Goal: Task Accomplishment & Management: Use online tool/utility

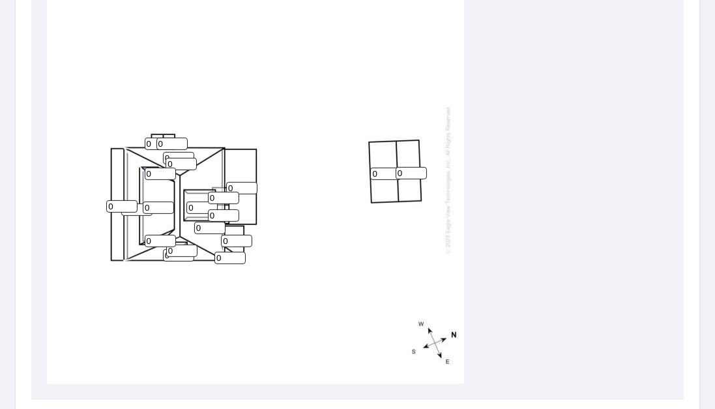
scroll to position [483, 0]
click at [240, 188] on input "0" at bounding box center [241, 189] width 31 height 12
type input "0"
type input "2"
click at [179, 142] on input "1" at bounding box center [172, 144] width 31 height 12
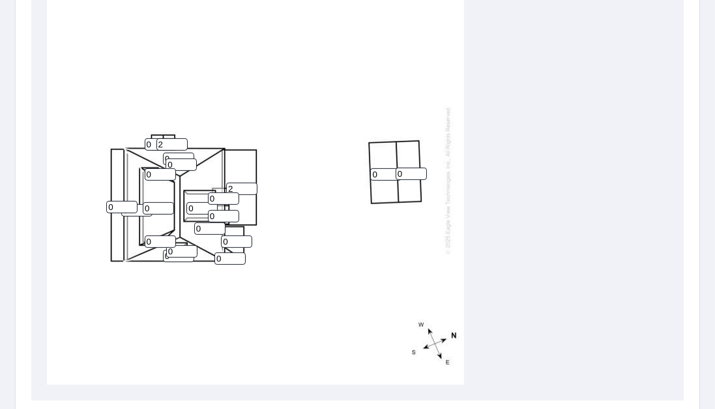
click at [179, 142] on input "2" at bounding box center [172, 144] width 31 height 12
type input "2.5"
click at [149, 142] on input "0" at bounding box center [160, 144] width 31 height 12
type input "2.5"
type input "1"
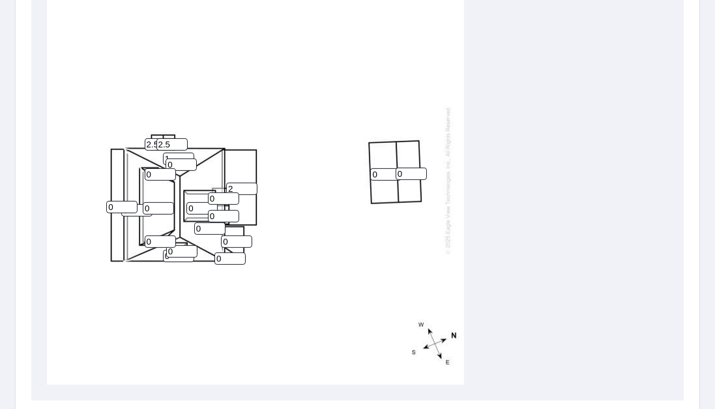
click at [187, 155] on input "1" at bounding box center [178, 159] width 31 height 12
click at [175, 168] on input "0" at bounding box center [181, 164] width 31 height 12
type input "14"
click at [172, 157] on input "1" at bounding box center [178, 159] width 31 height 12
type input "4"
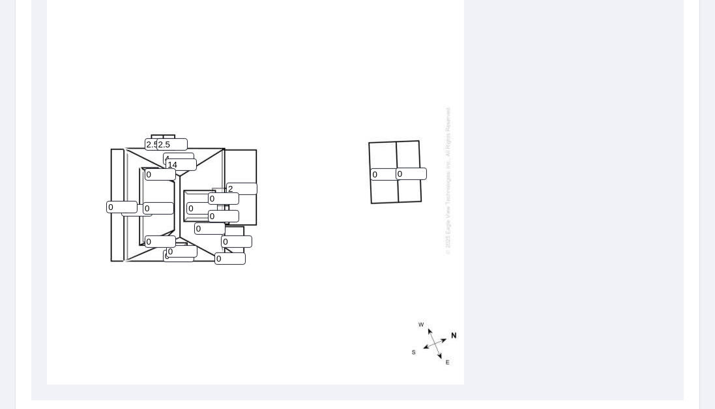
click at [286, 162] on div "0 0 2 0 0 0 0 4 0 0 0 0 0 14 0 2.5 2.5 0 0 0" at bounding box center [255, 180] width 417 height 410
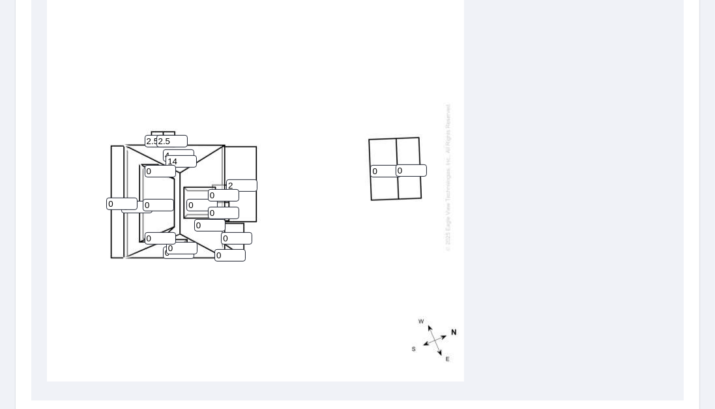
scroll to position [3, 0]
click at [158, 168] on input "0" at bounding box center [160, 171] width 31 height 12
click at [165, 202] on input "1" at bounding box center [158, 205] width 31 height 12
click at [165, 202] on input "2" at bounding box center [158, 205] width 31 height 12
type input "3"
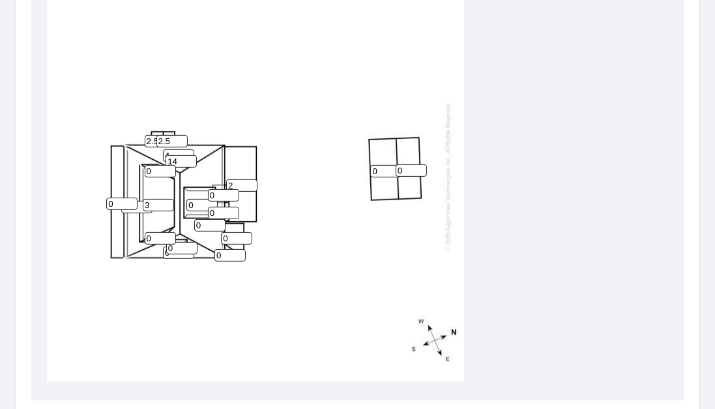
click at [165, 202] on input "3" at bounding box center [158, 205] width 31 height 12
click at [166, 168] on input "1" at bounding box center [160, 171] width 31 height 12
click at [166, 168] on input "2" at bounding box center [160, 171] width 31 height 12
click at [166, 168] on input "3" at bounding box center [160, 171] width 31 height 12
click at [166, 168] on input "4" at bounding box center [160, 171] width 31 height 12
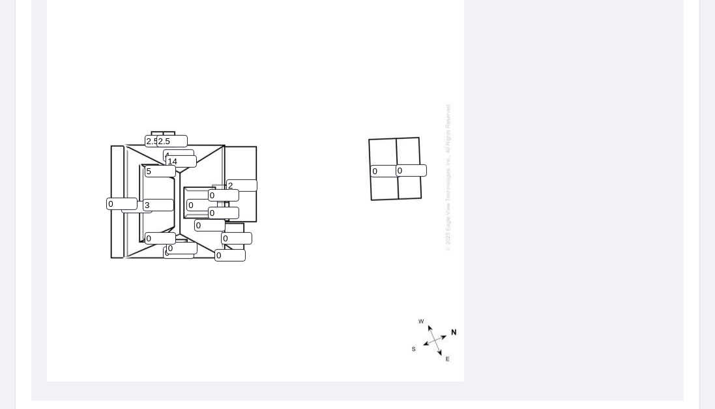
click at [166, 168] on input "5" at bounding box center [160, 171] width 31 height 12
click at [166, 168] on input "6" at bounding box center [160, 171] width 31 height 12
click at [166, 168] on input "7" at bounding box center [160, 171] width 31 height 12
type input "8"
click at [166, 168] on input "8" at bounding box center [160, 171] width 31 height 12
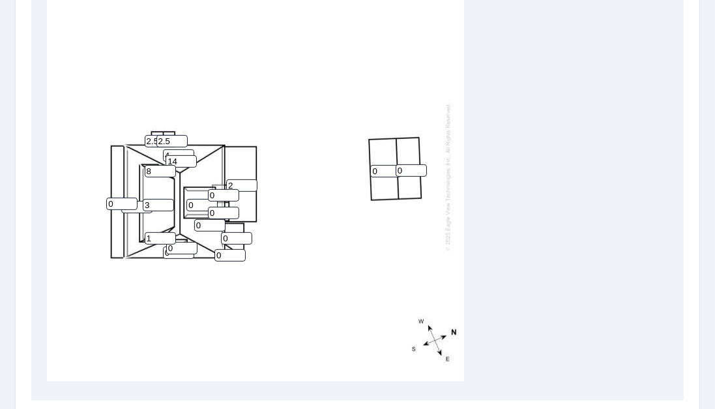
click at [168, 234] on input "1" at bounding box center [160, 238] width 31 height 12
click at [168, 234] on input "2" at bounding box center [160, 238] width 31 height 12
click at [168, 234] on input "3" at bounding box center [160, 238] width 31 height 12
click at [168, 234] on input "4" at bounding box center [160, 238] width 31 height 12
click at [168, 234] on input "5" at bounding box center [160, 238] width 31 height 12
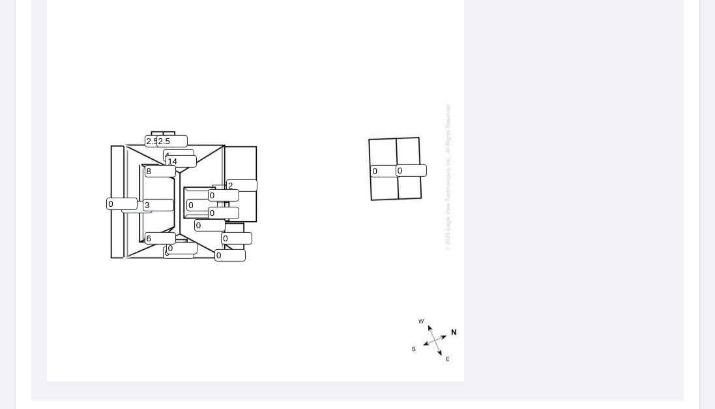
click at [168, 234] on input "6" at bounding box center [160, 238] width 31 height 12
click at [168, 234] on input "7" at bounding box center [160, 238] width 31 height 12
type input "8"
click at [168, 234] on input "8" at bounding box center [160, 238] width 31 height 12
click at [142, 203] on input "1" at bounding box center [136, 207] width 31 height 12
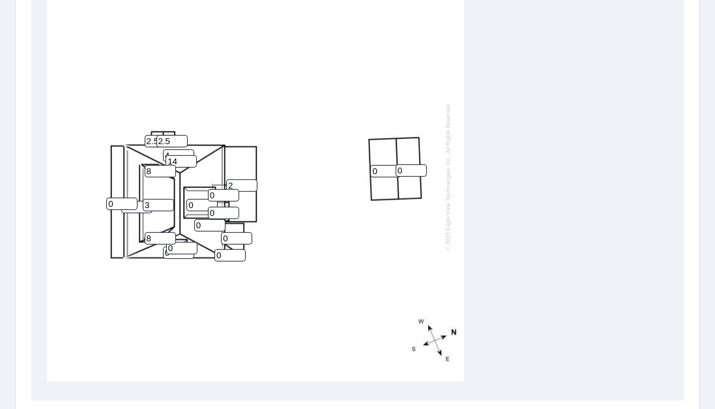
click at [142, 203] on input "2" at bounding box center [136, 207] width 31 height 12
click at [142, 203] on input "3" at bounding box center [136, 207] width 31 height 12
click at [142, 203] on input "4" at bounding box center [136, 207] width 31 height 12
click at [142, 203] on input "5" at bounding box center [136, 207] width 31 height 12
click at [142, 203] on input "6" at bounding box center [136, 207] width 31 height 12
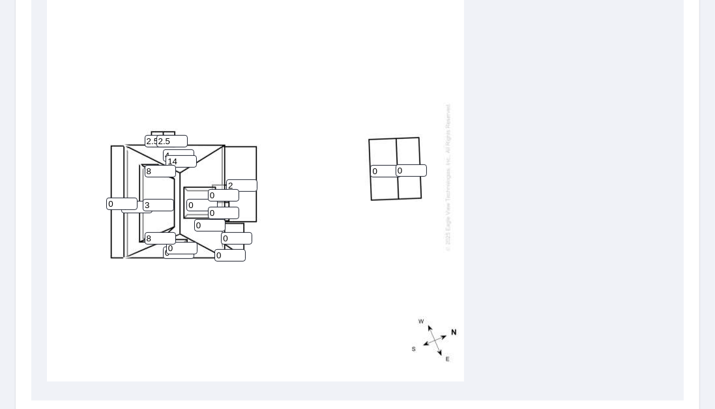
click at [142, 203] on input "7" at bounding box center [136, 207] width 31 height 12
click at [142, 203] on input "8" at bounding box center [136, 207] width 31 height 12
click at [142, 207] on input "7" at bounding box center [136, 207] width 31 height 12
click at [142, 207] on input "6" at bounding box center [136, 207] width 31 height 12
click at [142, 207] on input "5" at bounding box center [136, 207] width 31 height 12
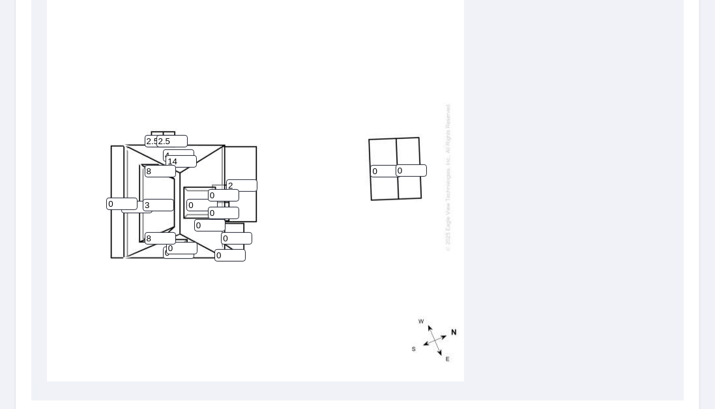
click at [142, 207] on input "4" at bounding box center [136, 207] width 31 height 12
click at [142, 207] on input "3" at bounding box center [136, 207] width 31 height 12
click at [142, 207] on input "2" at bounding box center [136, 207] width 31 height 12
click at [142, 207] on input "1" at bounding box center [136, 207] width 31 height 12
type input "0"
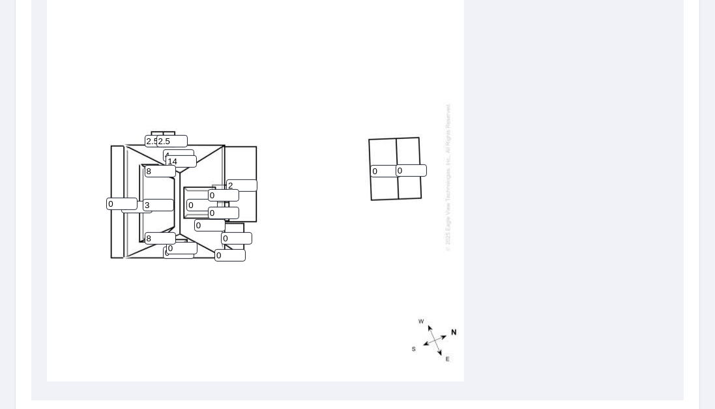
click at [142, 207] on input "0" at bounding box center [136, 207] width 31 height 12
click at [126, 209] on input "0" at bounding box center [136, 207] width 31 height 12
type input "7"
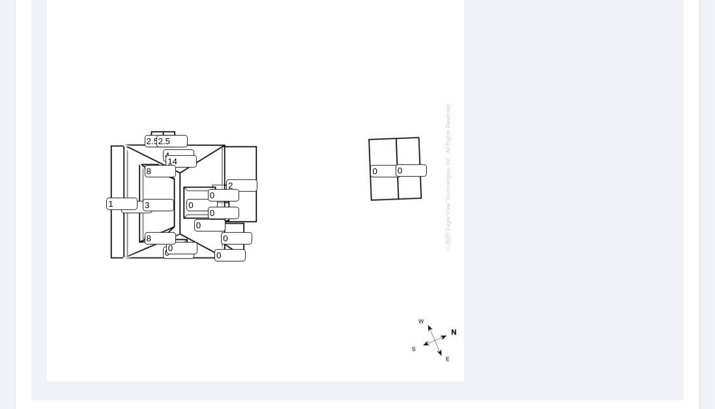
click at [129, 202] on input "1" at bounding box center [121, 204] width 31 height 12
click at [129, 202] on input "2" at bounding box center [121, 204] width 31 height 12
type input "3"
click at [129, 202] on input "3" at bounding box center [121, 204] width 31 height 12
type input "2.5"
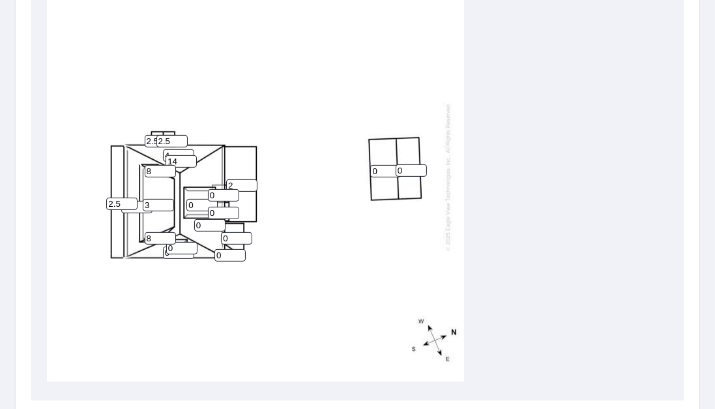
click at [194, 284] on div "0 7 2 3 2.5 0 0 4 0 0 0 0 0 14 0 2.5 2.5 0 8 8" at bounding box center [255, 177] width 417 height 410
click at [189, 245] on input "1" at bounding box center [181, 248] width 31 height 12
click at [189, 245] on input "2" at bounding box center [181, 248] width 31 height 12
click at [189, 245] on input "3" at bounding box center [181, 248] width 31 height 12
click at [189, 245] on input "4" at bounding box center [181, 248] width 31 height 12
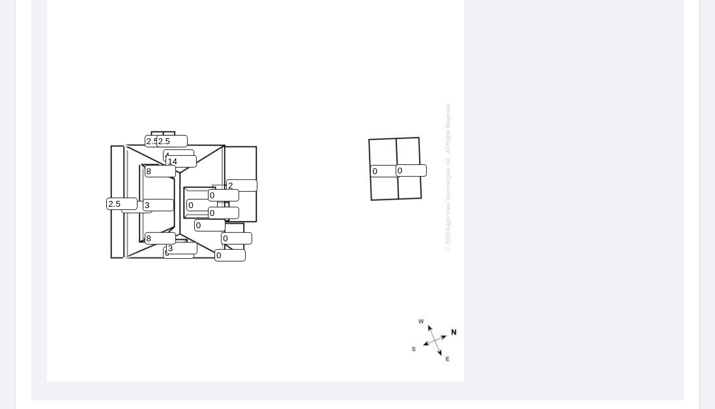
click at [190, 249] on input "3" at bounding box center [181, 248] width 31 height 12
click at [190, 249] on input "2" at bounding box center [181, 248] width 31 height 12
click at [190, 249] on input "1" at bounding box center [181, 248] width 31 height 12
click at [191, 242] on input "2" at bounding box center [181, 248] width 31 height 12
click at [190, 244] on input "3" at bounding box center [181, 248] width 31 height 12
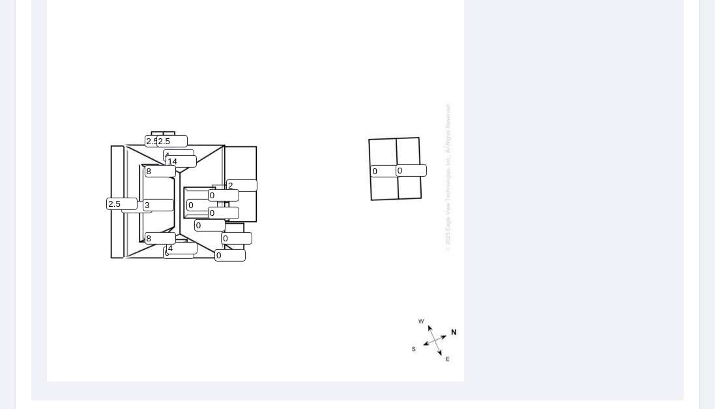
click at [190, 244] on input "4" at bounding box center [181, 248] width 31 height 12
click at [190, 244] on input "5" at bounding box center [181, 248] width 31 height 12
click at [190, 244] on input "6" at bounding box center [181, 248] width 31 height 12
click at [190, 244] on input "7" at bounding box center [181, 248] width 31 height 12
click at [190, 244] on input "8" at bounding box center [181, 248] width 31 height 12
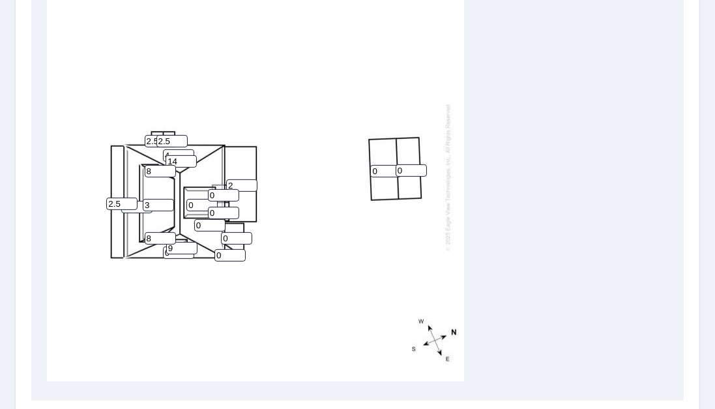
click at [190, 244] on input "9" at bounding box center [181, 248] width 31 height 12
click at [190, 244] on input "10" at bounding box center [181, 248] width 31 height 12
click at [190, 244] on input "11" at bounding box center [181, 248] width 31 height 12
click at [190, 244] on input "12" at bounding box center [181, 248] width 31 height 12
click at [190, 244] on input "13" at bounding box center [181, 248] width 31 height 12
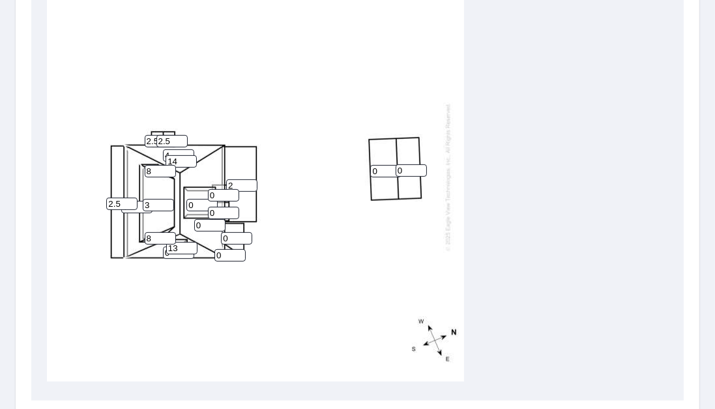
type input "14"
click at [190, 244] on input "14" at bounding box center [181, 248] width 31 height 12
click at [187, 254] on input "0" at bounding box center [178, 253] width 31 height 12
click at [187, 255] on input "0" at bounding box center [178, 253] width 31 height 12
type input "4"
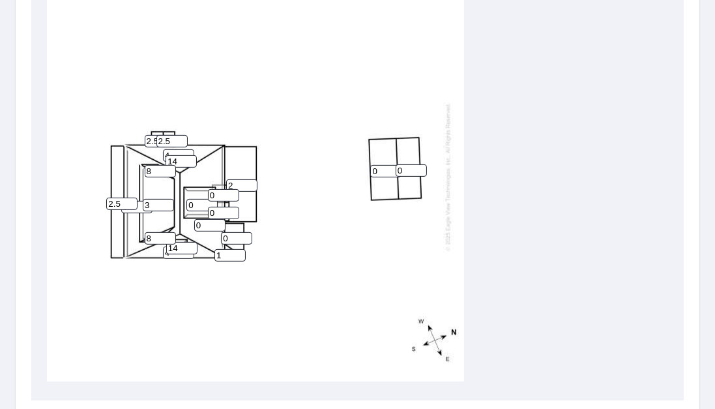
click at [237, 252] on input "1" at bounding box center [230, 255] width 31 height 12
type input "2"
click at [237, 252] on input "2" at bounding box center [230, 255] width 31 height 12
click at [245, 235] on input "1" at bounding box center [236, 238] width 31 height 12
type input "2"
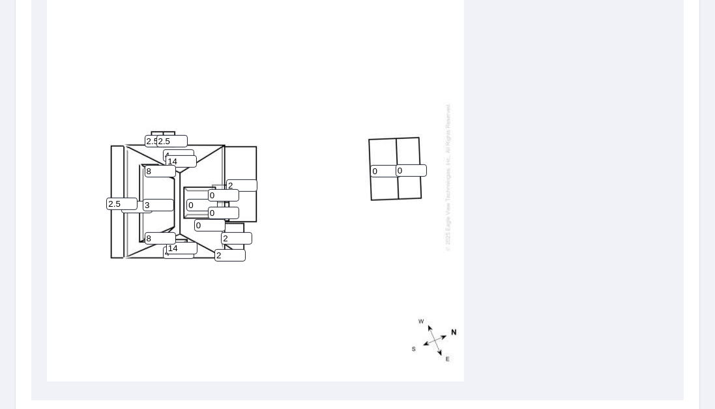
click at [245, 235] on input "2" at bounding box center [236, 238] width 31 height 12
click at [265, 232] on div "0 7 2 3 2.5 0 0 4 4 0 2 0 0 14 14 2.5 2.5 2 8 8" at bounding box center [255, 177] width 417 height 410
click at [209, 201] on input "1" at bounding box center [202, 205] width 31 height 12
click at [209, 201] on input "2" at bounding box center [202, 205] width 31 height 12
type input "3"
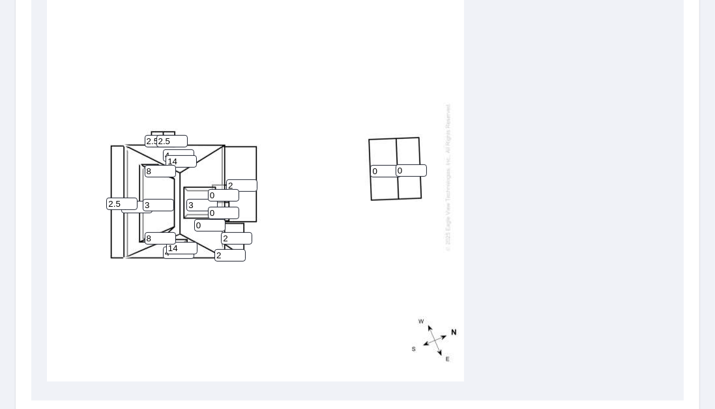
click at [209, 201] on input "3" at bounding box center [202, 205] width 31 height 12
click at [231, 209] on input "1" at bounding box center [223, 213] width 31 height 12
type input "2"
click at [231, 209] on input "2" at bounding box center [223, 213] width 31 height 12
click at [231, 191] on input "1" at bounding box center [223, 195] width 31 height 12
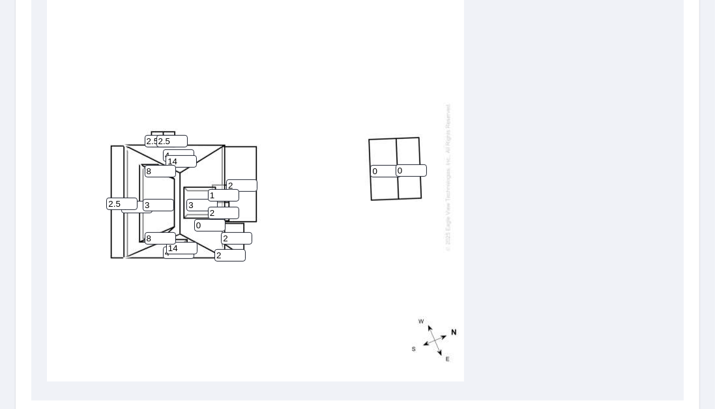
type input "2"
click at [231, 191] on input "2" at bounding box center [223, 195] width 31 height 12
click at [218, 221] on input "1" at bounding box center [209, 225] width 31 height 12
click at [218, 221] on input "2" at bounding box center [209, 225] width 31 height 12
click at [218, 221] on input "3" at bounding box center [209, 225] width 31 height 12
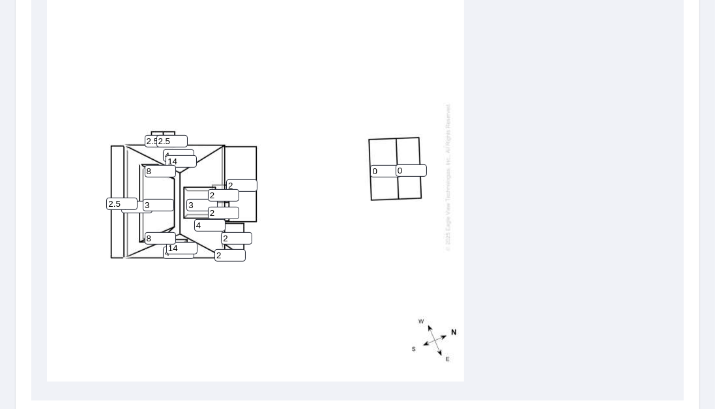
click at [218, 221] on input "4" at bounding box center [209, 225] width 31 height 12
click at [218, 221] on input "5" at bounding box center [209, 225] width 31 height 12
click at [218, 221] on input "6" at bounding box center [209, 225] width 31 height 12
type input "7"
click at [218, 221] on input "7" at bounding box center [209, 225] width 31 height 12
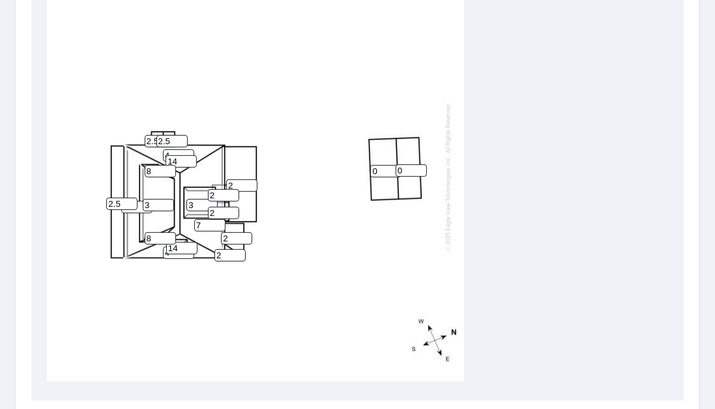
click at [283, 279] on div "7 7 2 3 2.5 0 0 4 4 3 2 2 2 14 14 2.5 2.5 2 8 8" at bounding box center [255, 177] width 417 height 410
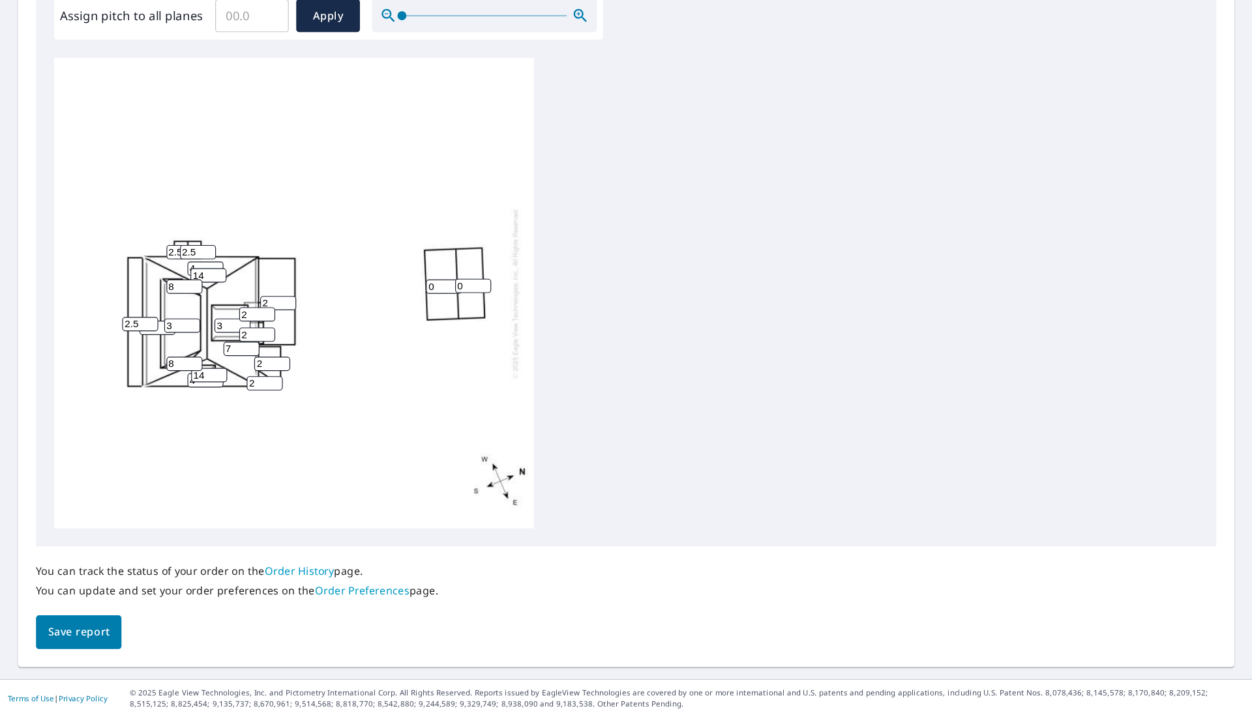
scroll to position [316, 0]
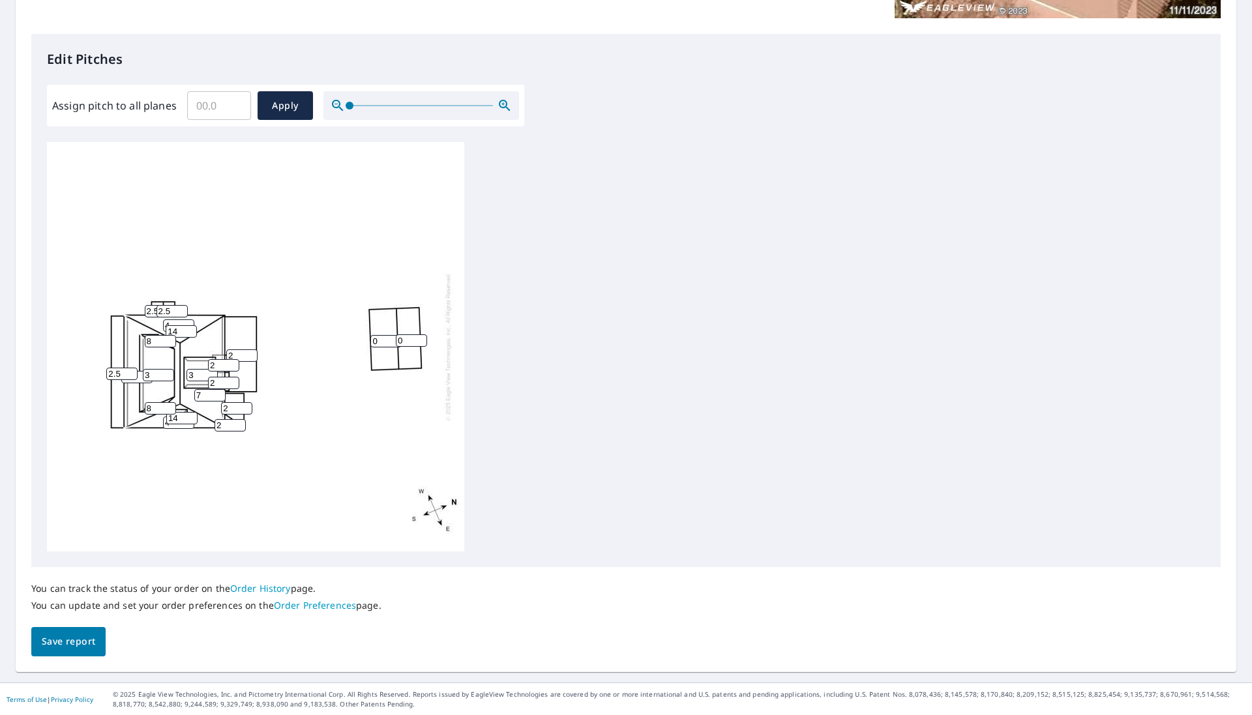
click at [68, 642] on span "Save report" at bounding box center [68, 642] width 53 height 16
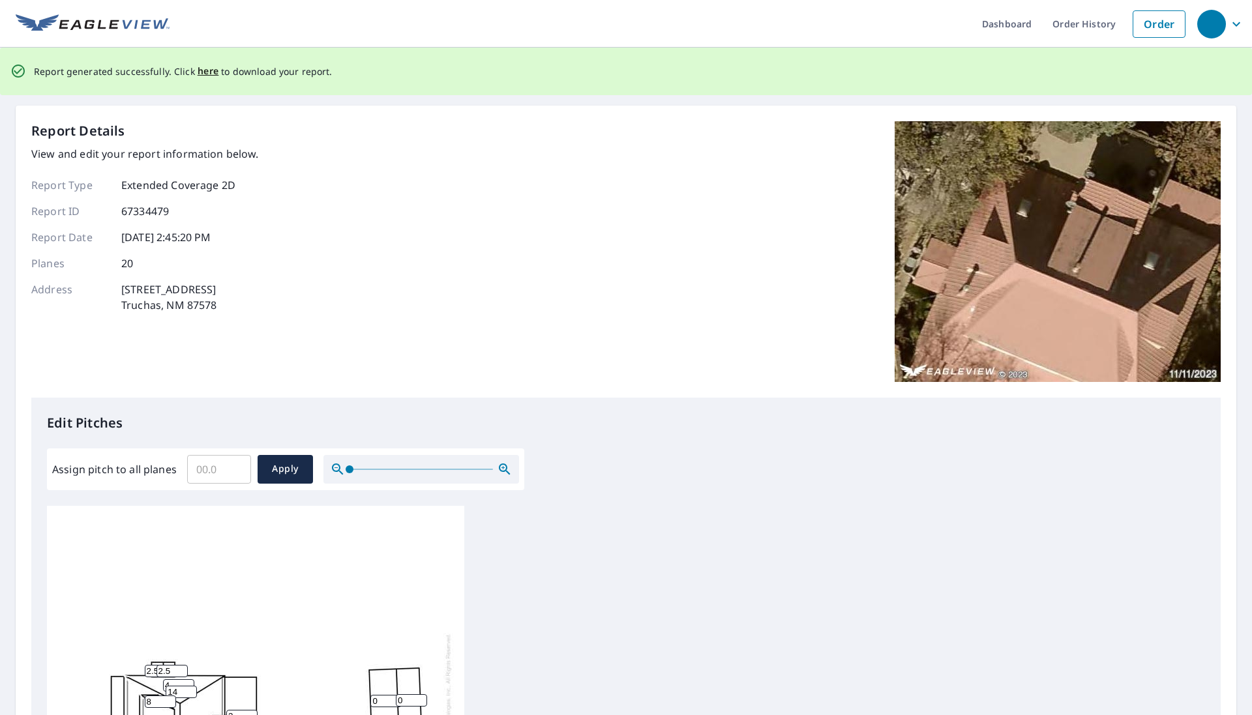
scroll to position [0, 0]
click at [198, 73] on span "here" at bounding box center [209, 71] width 22 height 16
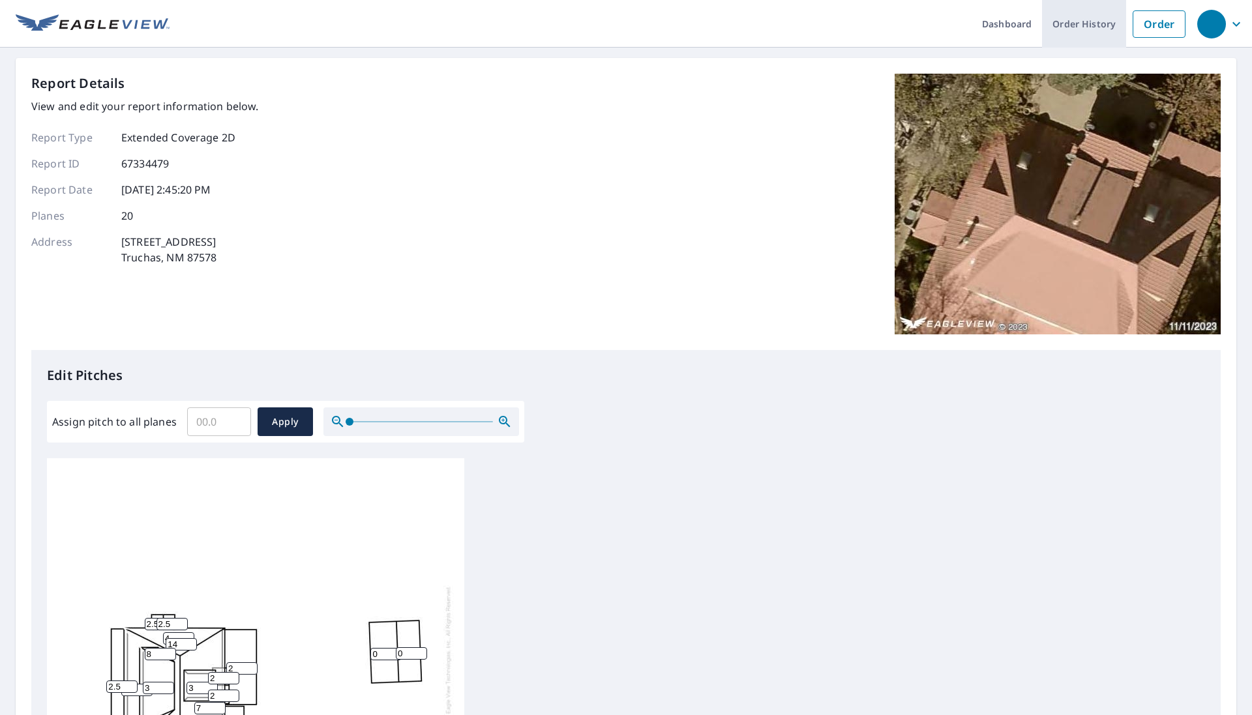
click at [1086, 29] on link "Order History" at bounding box center [1084, 24] width 84 height 48
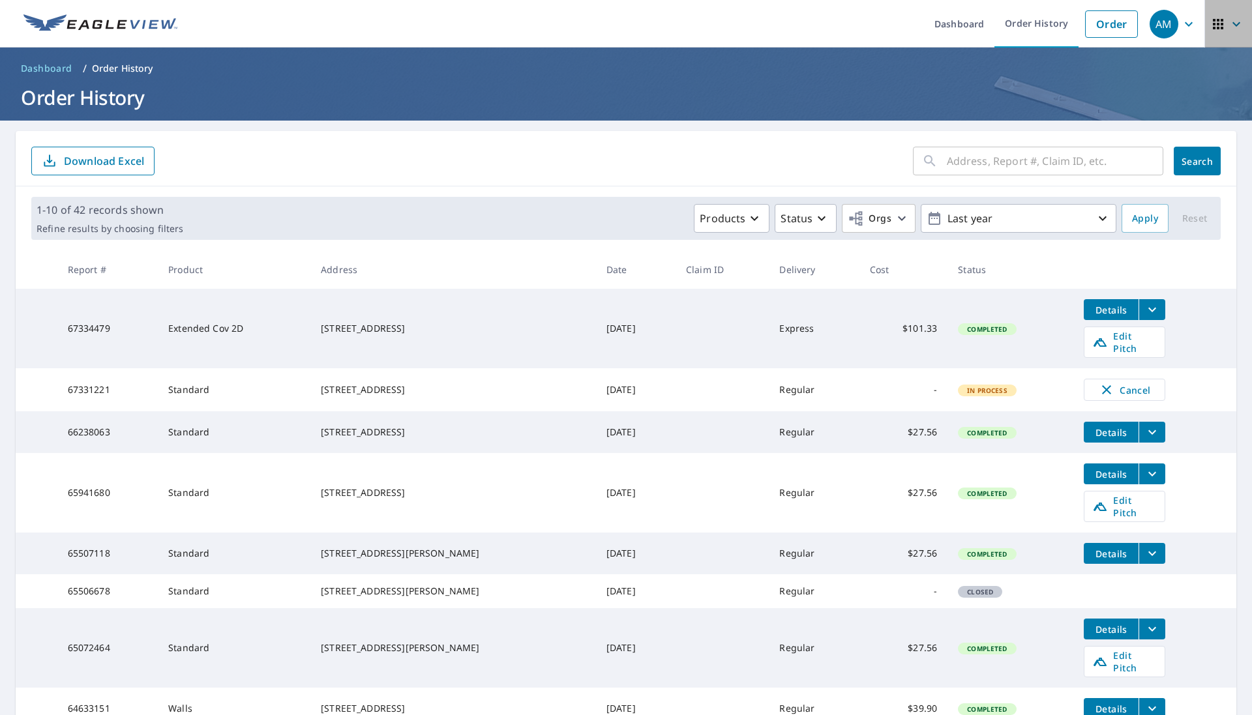
click at [1235, 22] on icon "button" at bounding box center [1237, 24] width 16 height 16
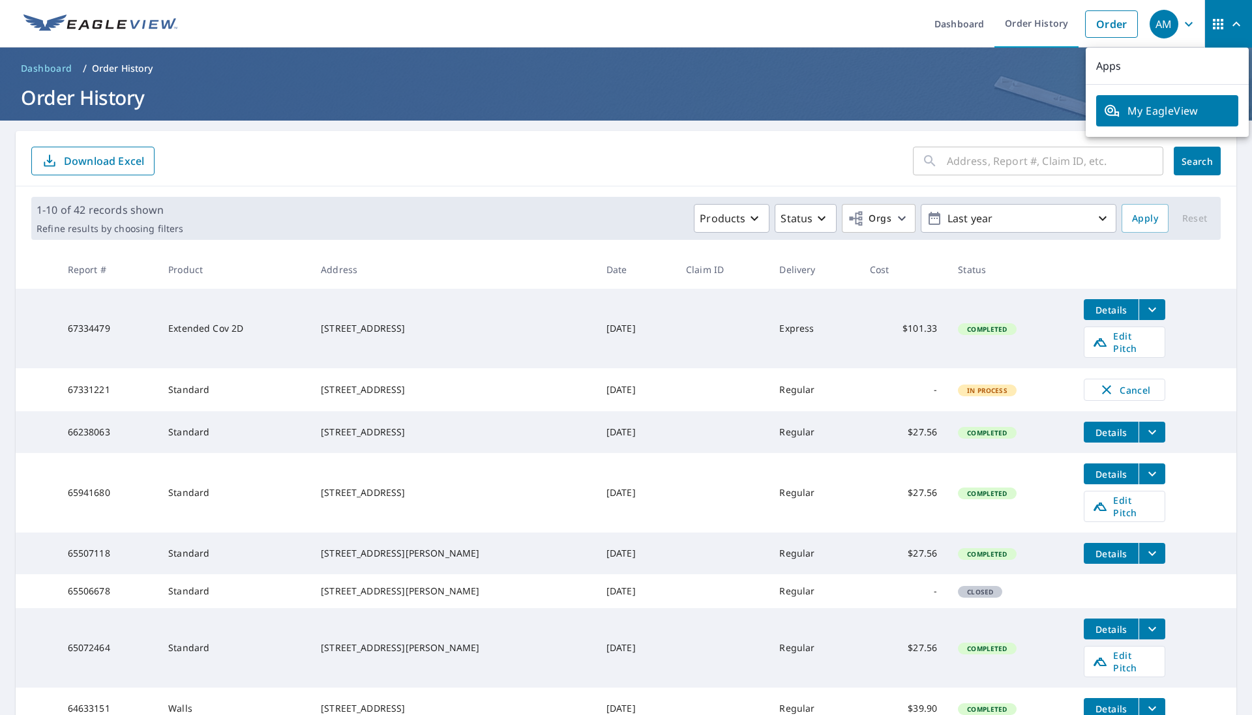
click at [756, 127] on main "​ Search Download Excel 1-10 of 42 records shown Refine results by choosing fil…" at bounding box center [626, 517] width 1252 height 793
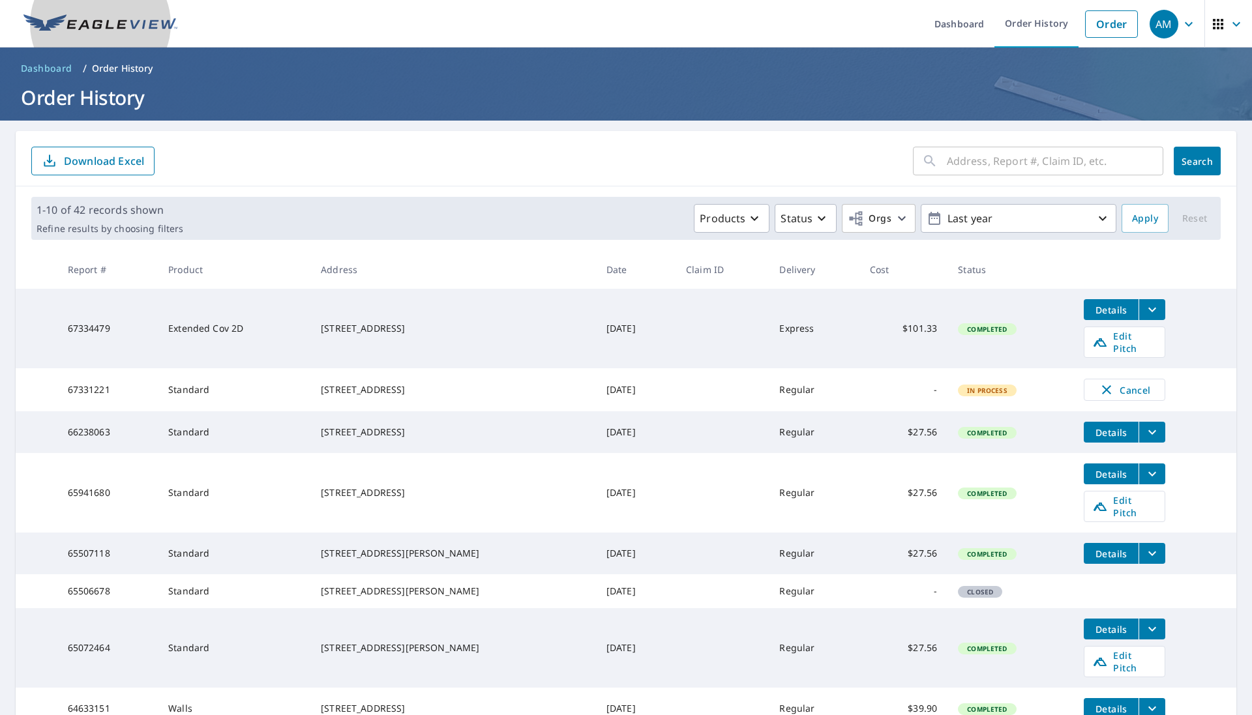
click at [102, 23] on img at bounding box center [100, 24] width 154 height 20
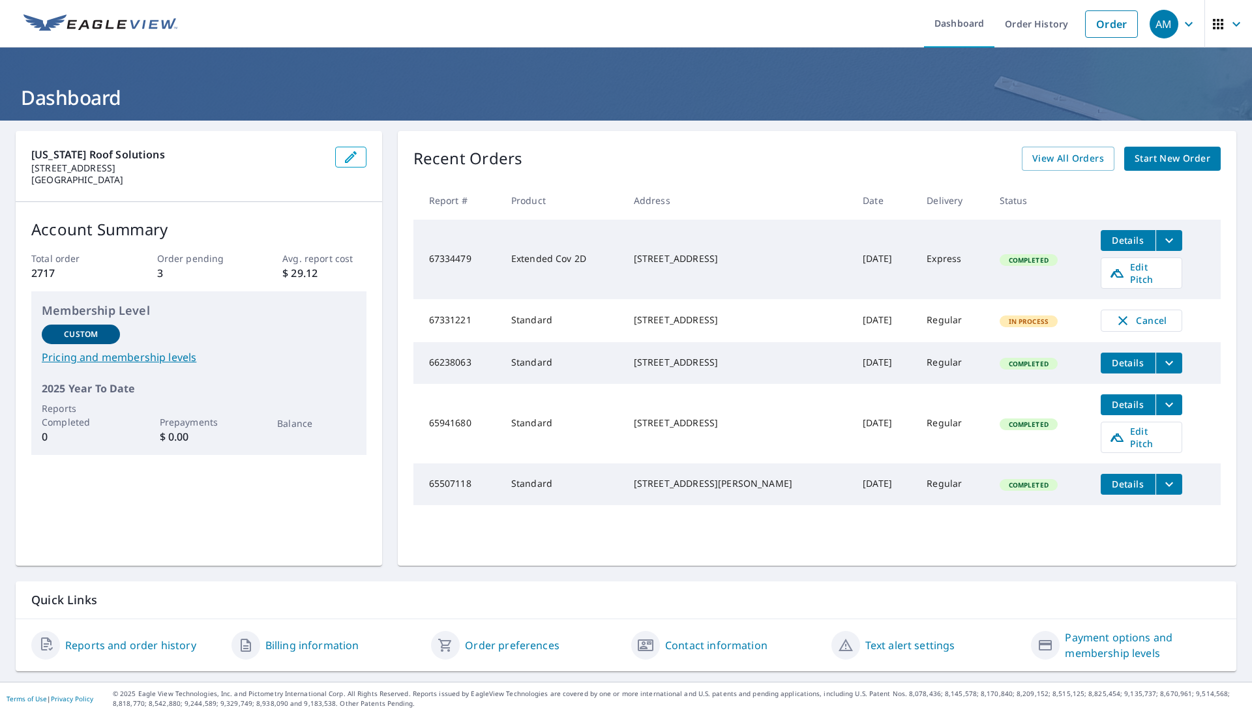
click at [697, 646] on link "Contact information" at bounding box center [716, 646] width 102 height 16
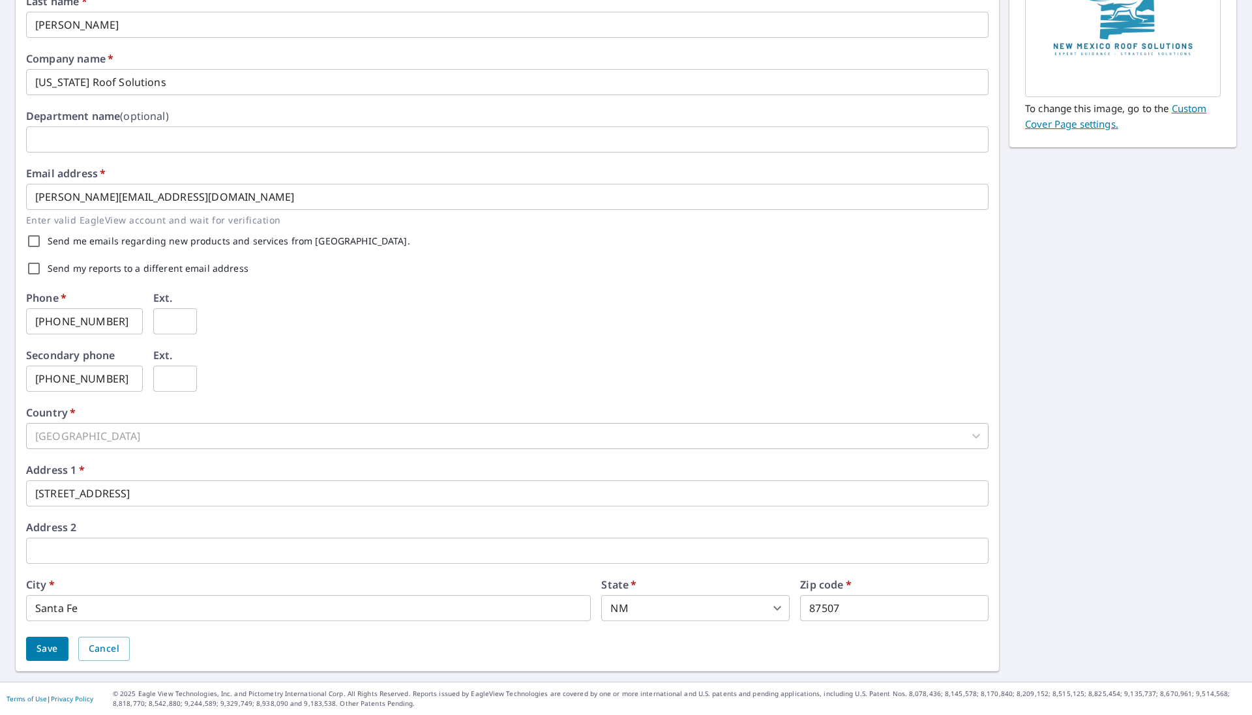
scroll to position [202, 0]
click at [113, 655] on span "Cancel" at bounding box center [104, 650] width 31 height 16
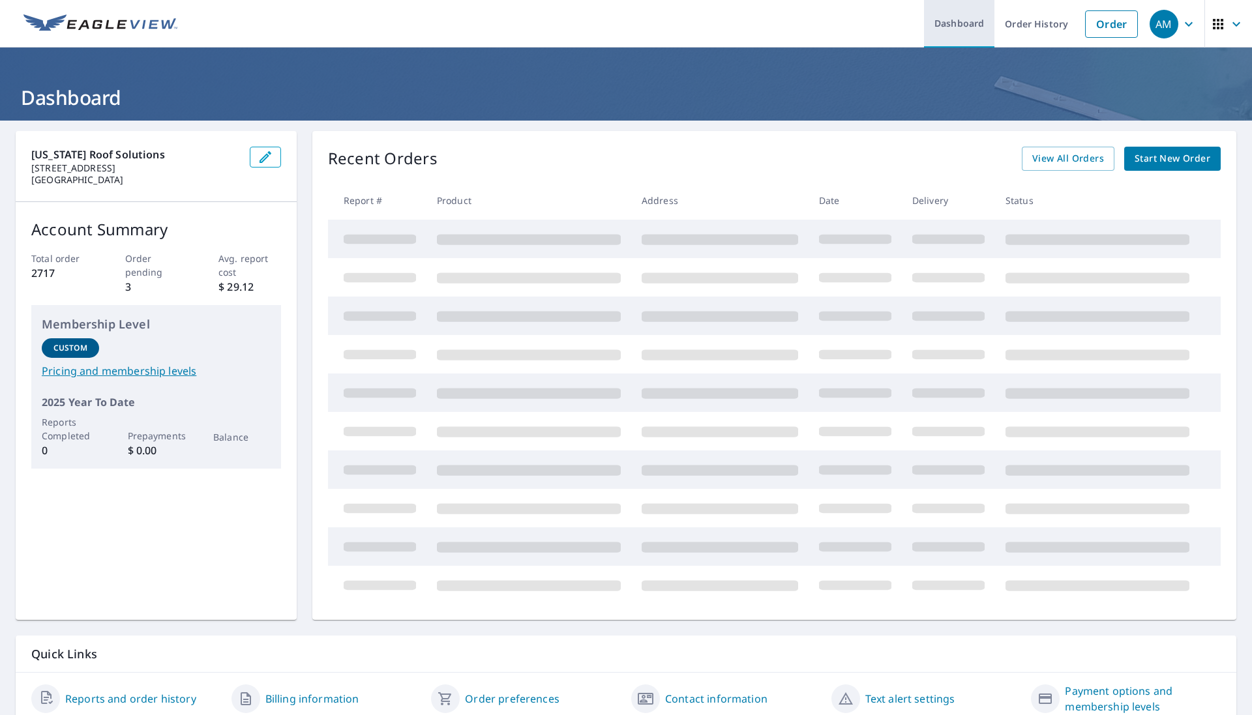
click at [959, 23] on link "Dashboard" at bounding box center [959, 24] width 70 height 48
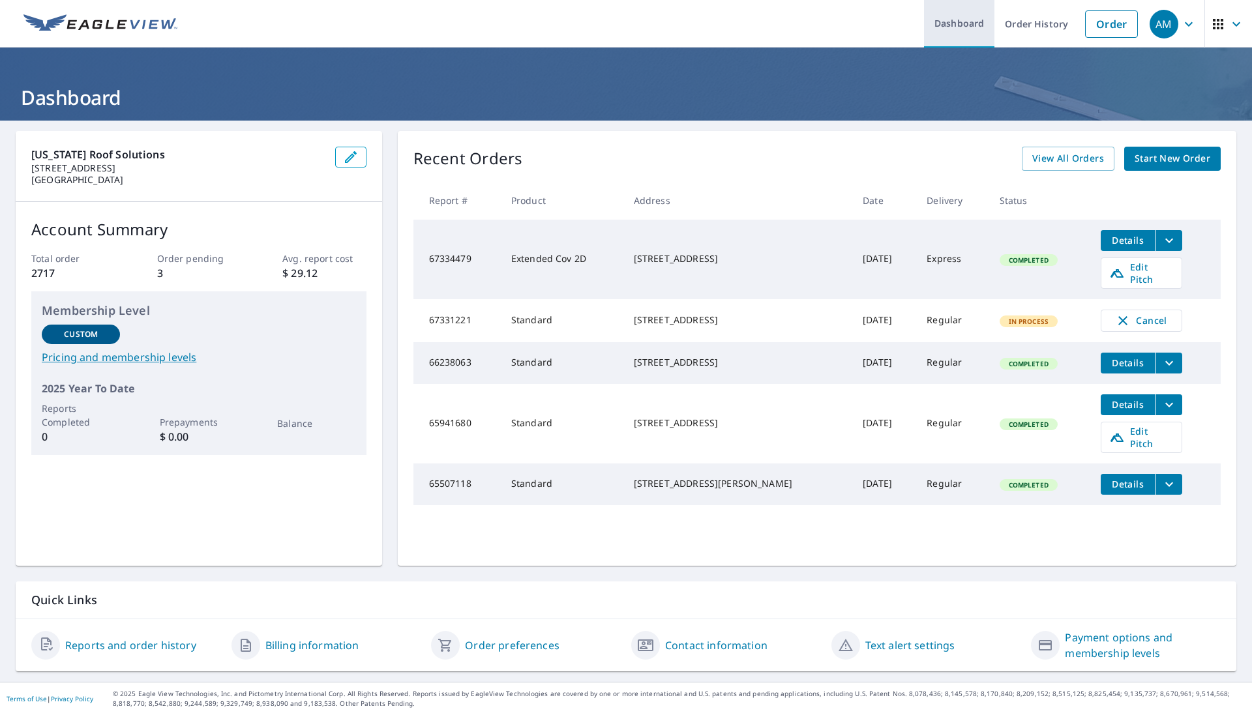
click at [959, 23] on link "Dashboard" at bounding box center [959, 24] width 70 height 48
click at [1191, 22] on icon "button" at bounding box center [1189, 24] width 16 height 16
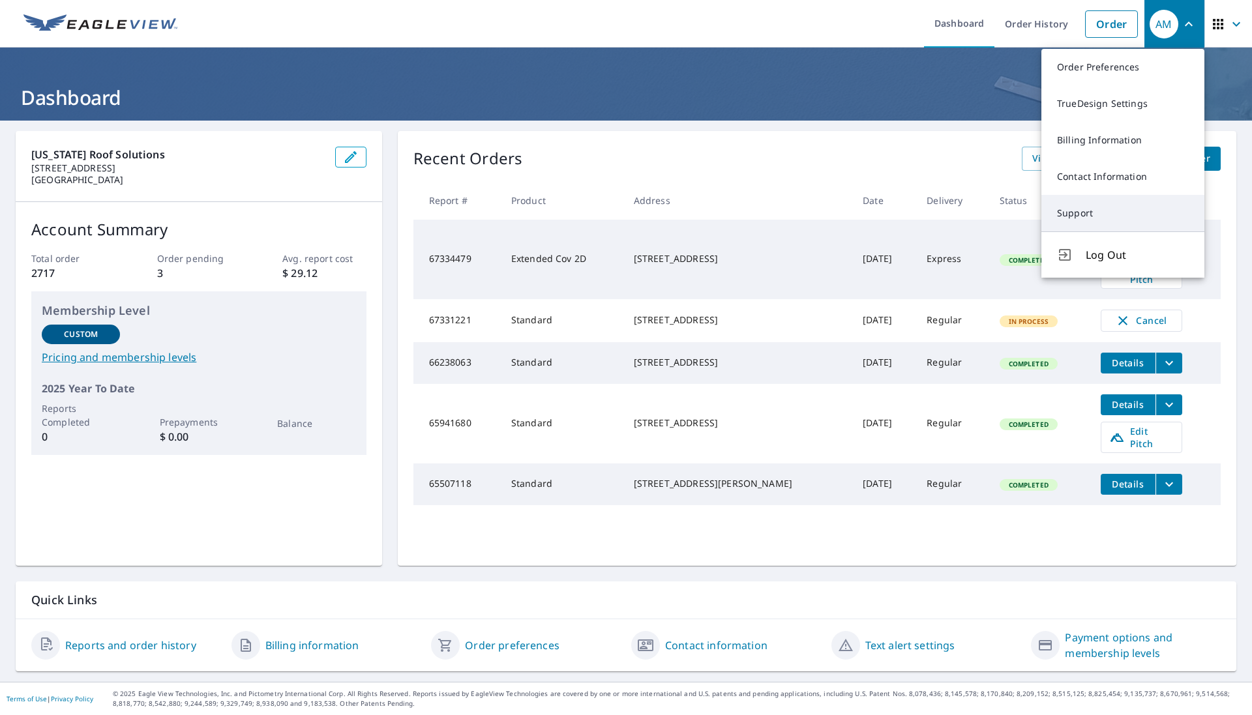
click at [1089, 213] on link "Support" at bounding box center [1123, 213] width 163 height 37
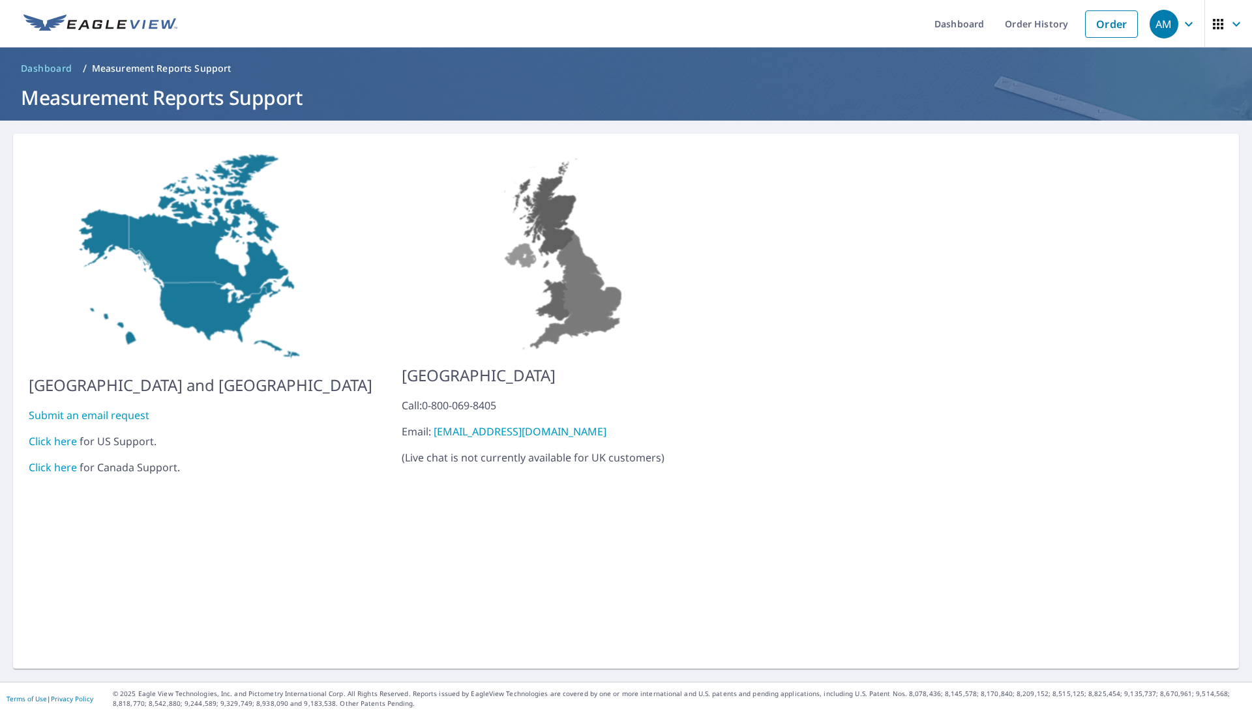
click at [49, 436] on link "Click here" at bounding box center [53, 441] width 48 height 14
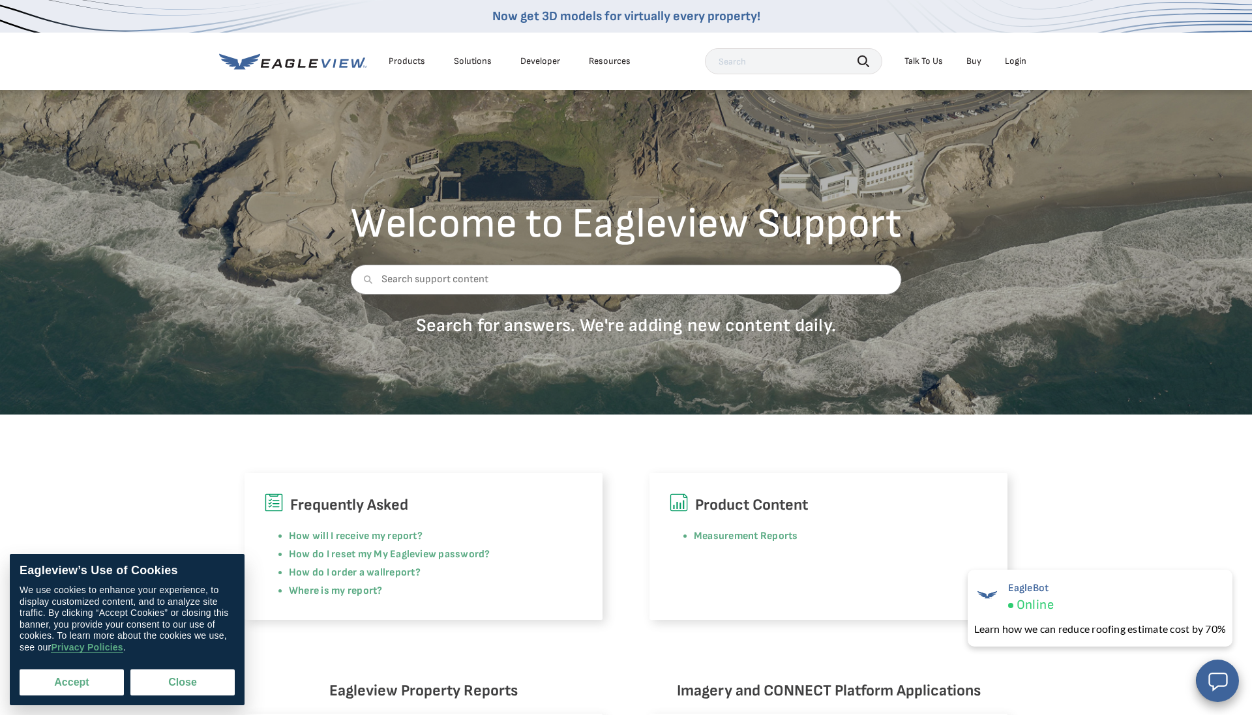
click at [85, 685] on button "Accept" at bounding box center [72, 683] width 104 height 26
checkbox input "true"
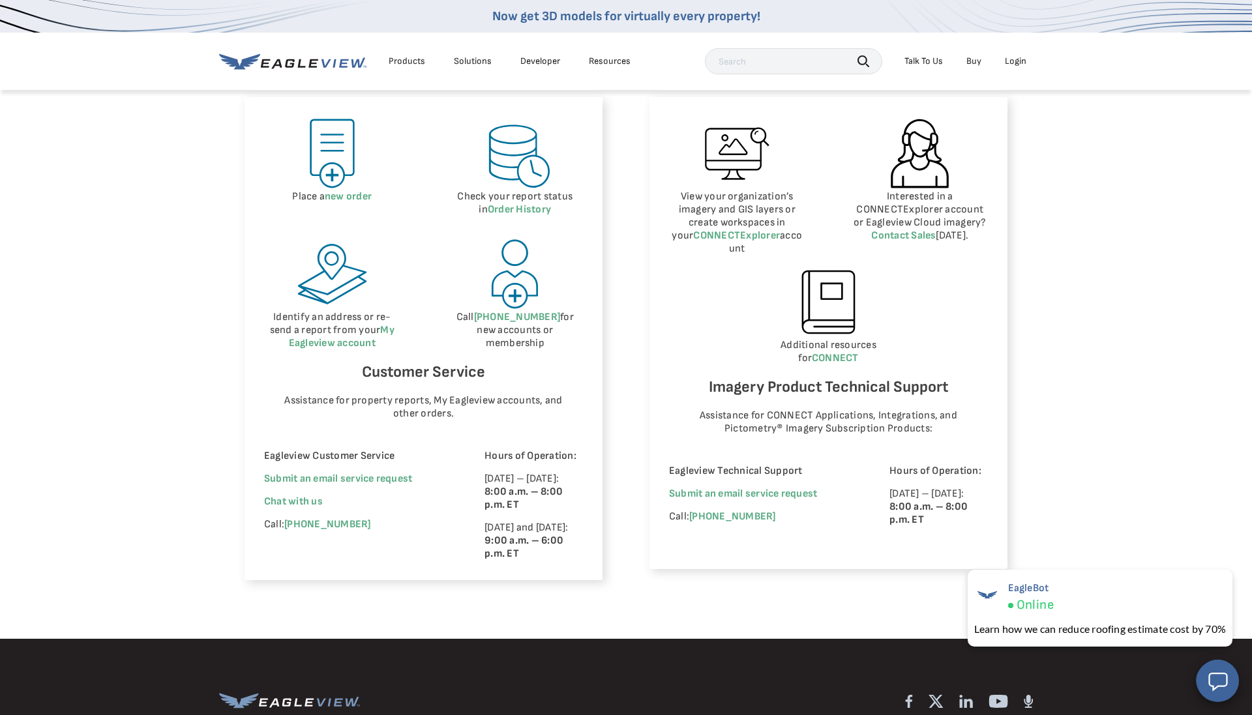
scroll to position [618, 0]
